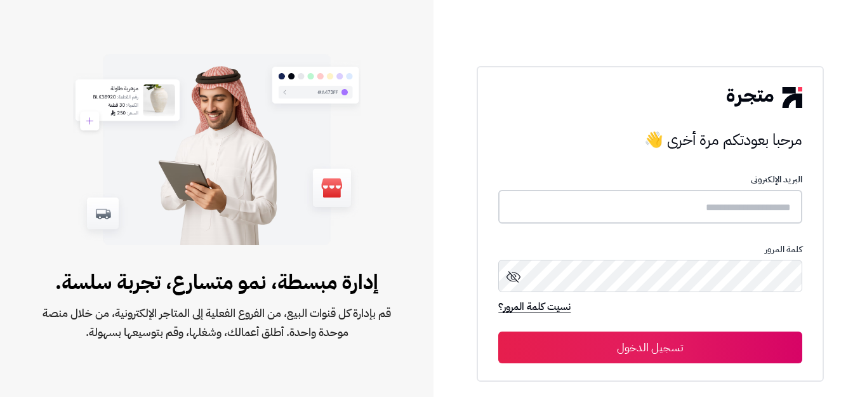
type input "**********"
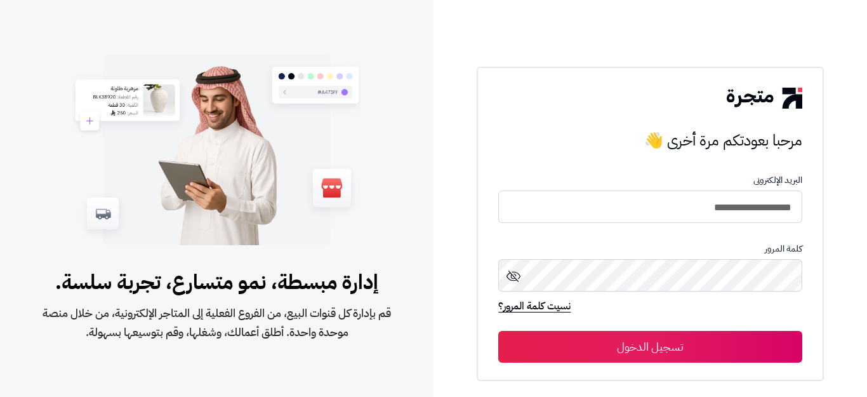
click at [579, 345] on button "تسجيل الدخول" at bounding box center [649, 347] width 303 height 32
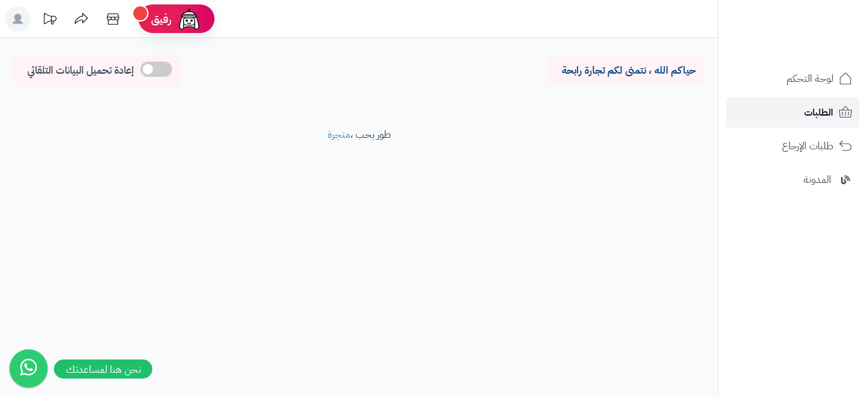
click at [827, 112] on span "الطلبات" at bounding box center [818, 112] width 29 height 18
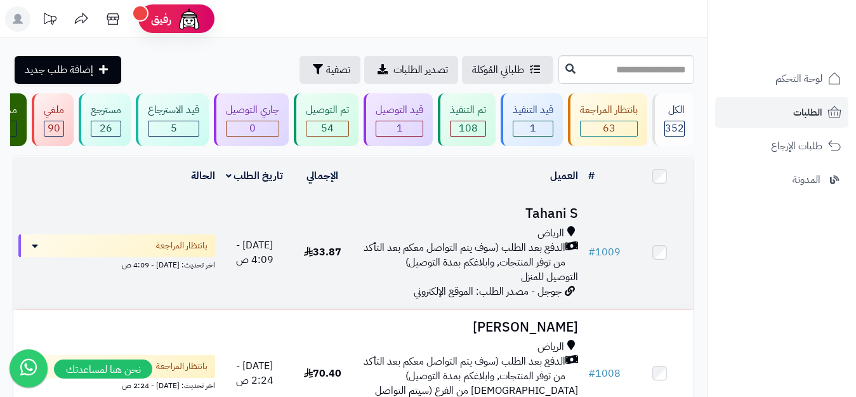
scroll to position [63, 0]
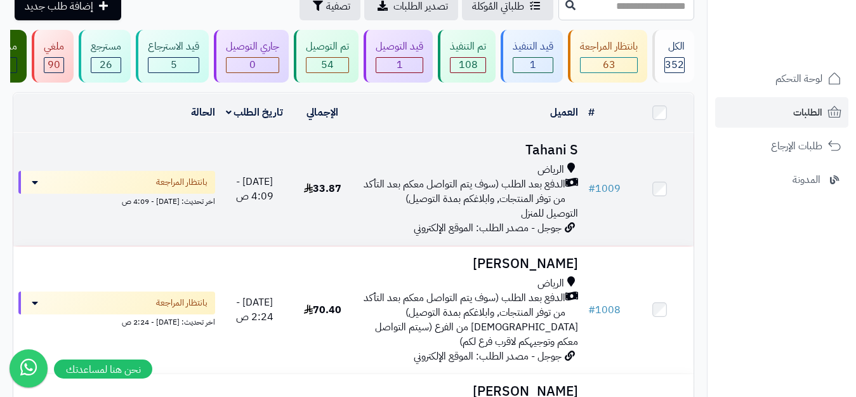
click at [440, 197] on span "الدفع بعد الطلب (سوف يتم التواصل معكم بعد التأكد من توفر المنتجات, وابلاغكم بمد…" at bounding box center [464, 191] width 204 height 29
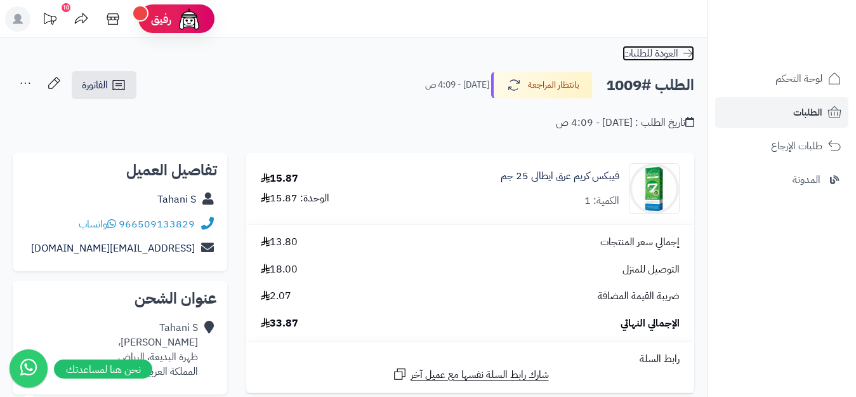
click at [683, 51] on icon at bounding box center [687, 53] width 13 height 13
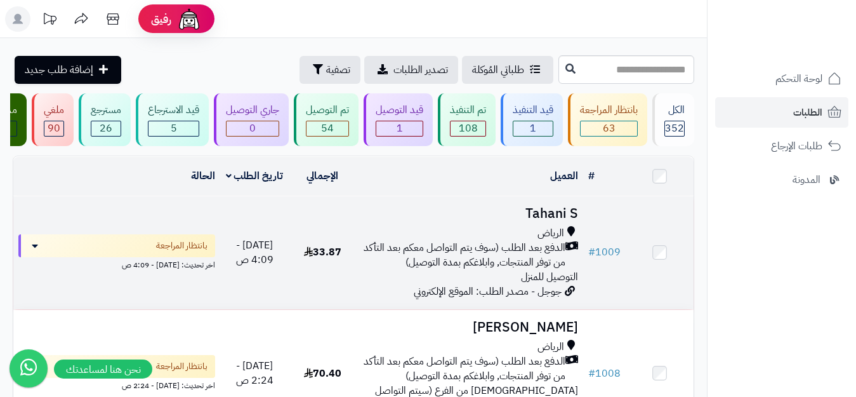
scroll to position [63, 0]
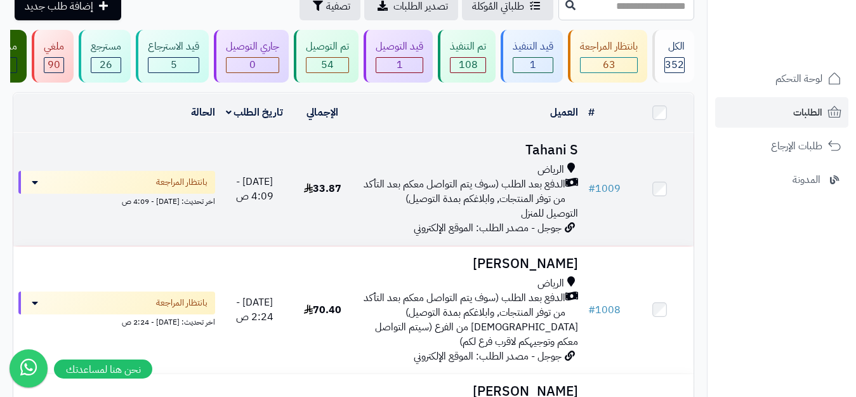
click at [401, 206] on span "الدفع بعد الطلب (سوف يتم التواصل معكم بعد التأكد من توفر المنتجات, وابلاغكم بمد…" at bounding box center [464, 191] width 204 height 29
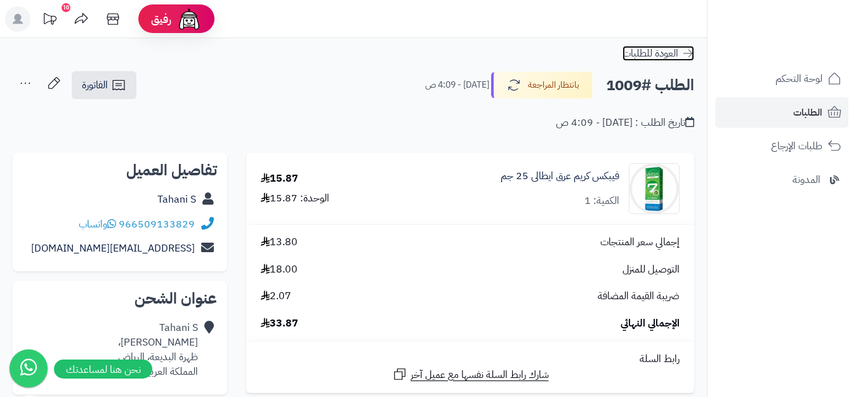
click at [679, 49] on link "العودة للطلبات" at bounding box center [658, 53] width 72 height 15
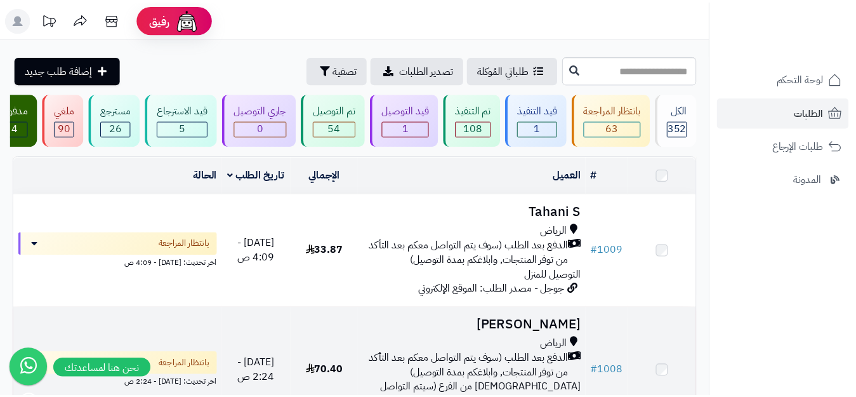
scroll to position [254, 0]
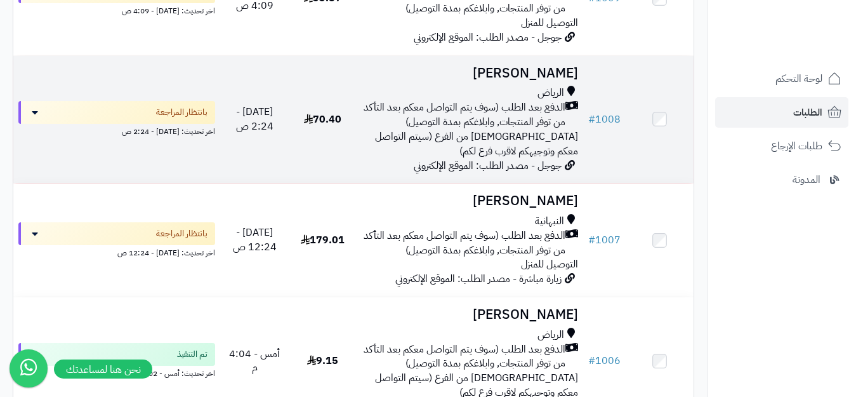
click at [425, 158] on div "الرياض الدفع بعد الطلب (سوف يتم التواصل معكم بعد التأكد من توفر المنتجات, وابلا…" at bounding box center [470, 122] width 216 height 72
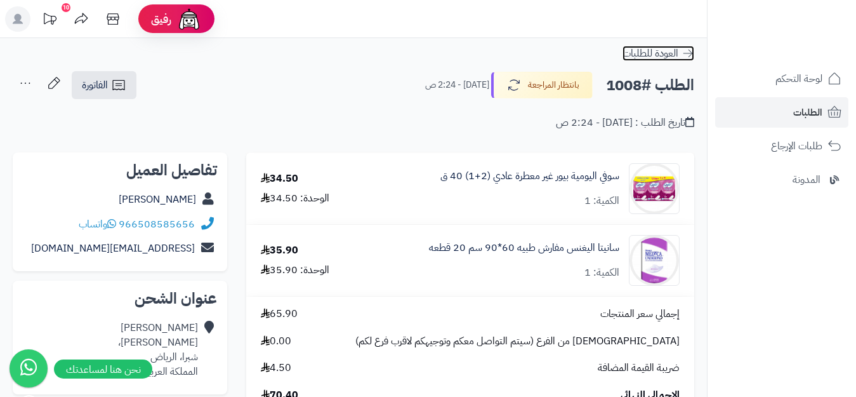
click at [685, 55] on icon at bounding box center [687, 53] width 13 height 13
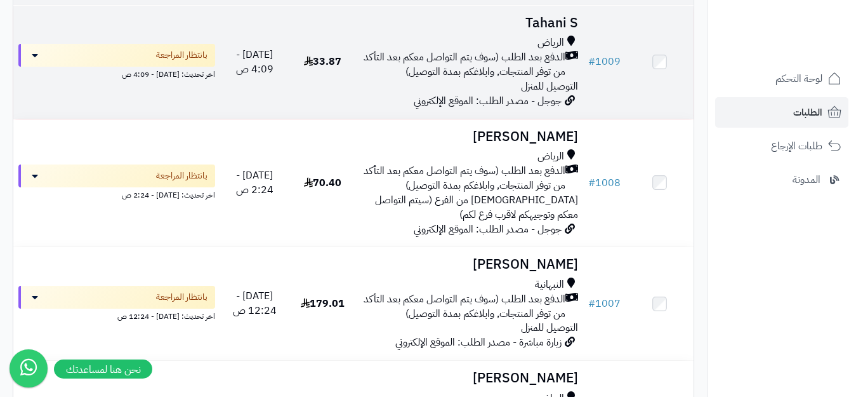
scroll to position [254, 0]
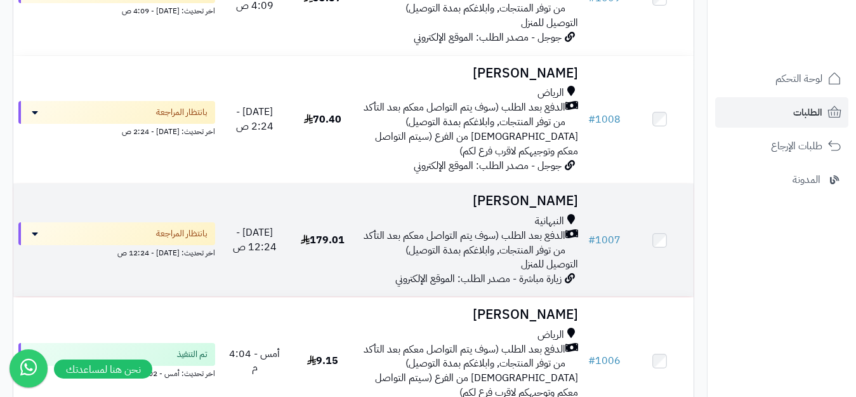
click at [457, 258] on span "الدفع بعد الطلب (سوف يتم التواصل معكم بعد التأكد من توفر المنتجات, وابلاغكم بمد…" at bounding box center [464, 242] width 204 height 29
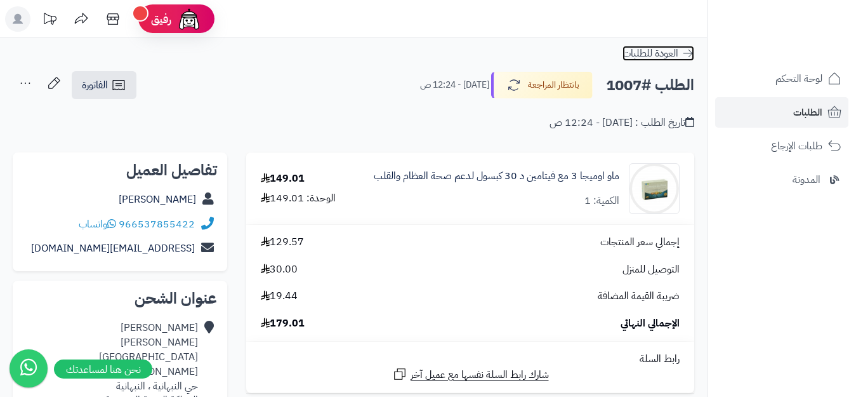
click at [692, 47] on icon at bounding box center [687, 53] width 13 height 13
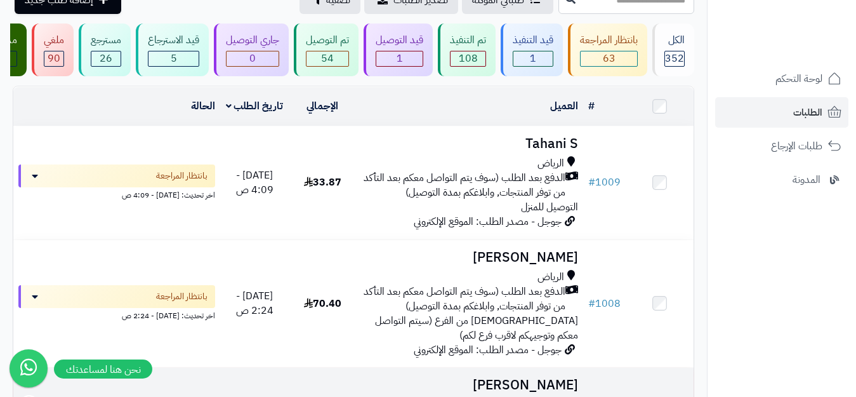
scroll to position [63, 0]
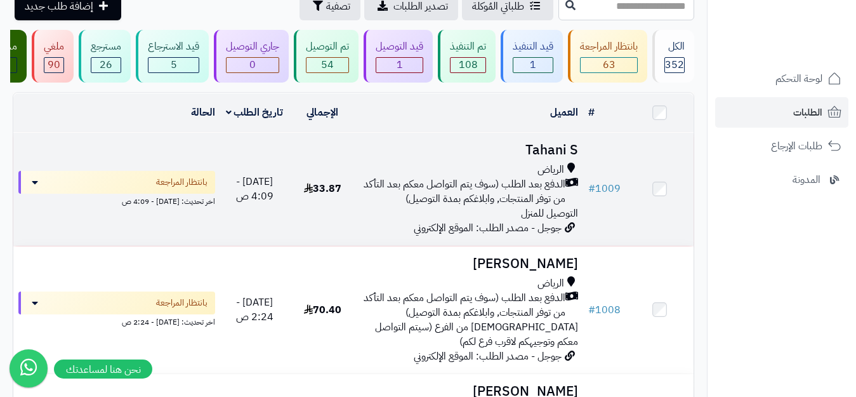
click at [392, 218] on div "الرياض الدفع بعد الطلب (سوف يتم التواصل معكم بعد التأكد من توفر المنتجات, وابلا…" at bounding box center [470, 191] width 216 height 58
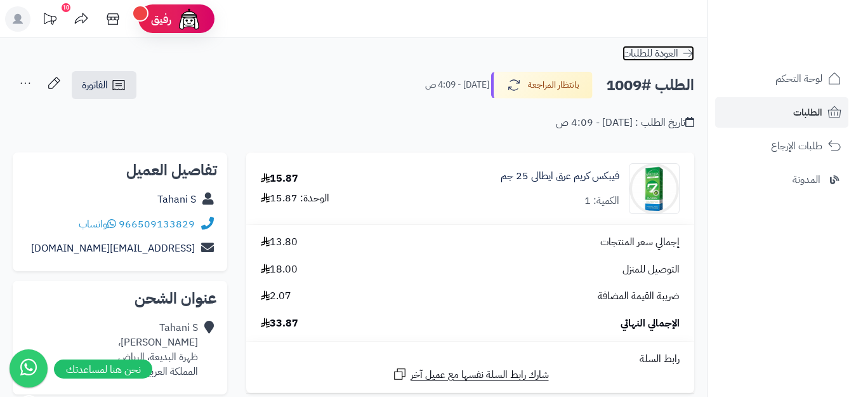
click at [690, 50] on icon at bounding box center [687, 53] width 13 height 13
